Goal: Transaction & Acquisition: Purchase product/service

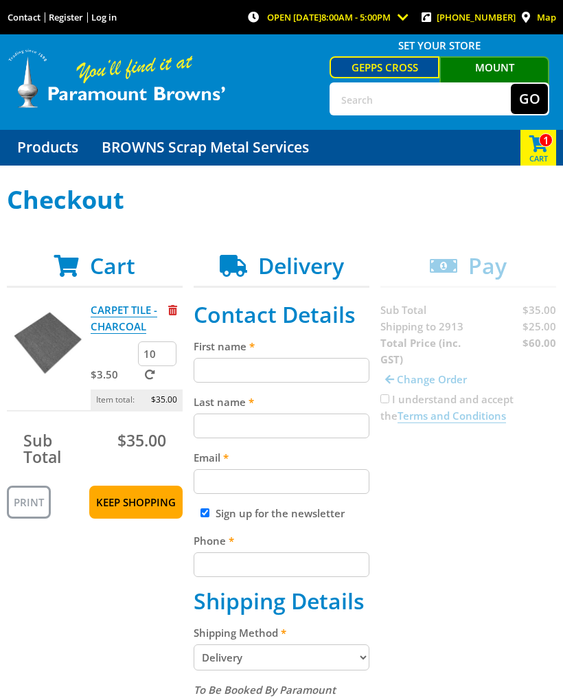
click at [166, 355] on input "10" at bounding box center [157, 354] width 38 height 25
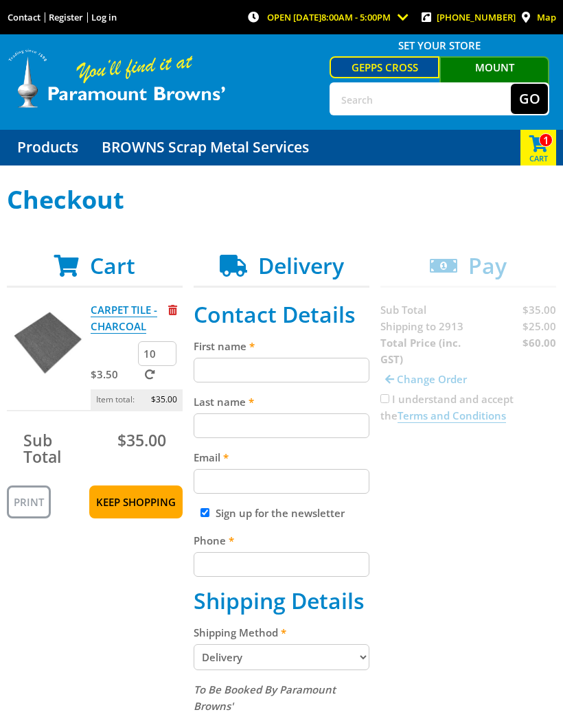
type input "1"
type input "320"
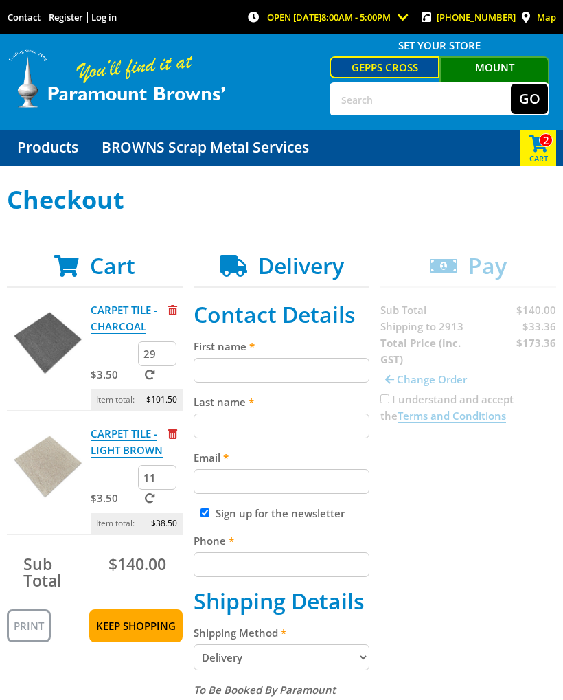
click at [154, 380] on span at bounding box center [150, 375] width 10 height 10
click at [0, 0] on input "submit" at bounding box center [0, 0] width 0 height 0
click at [153, 366] on input "29" at bounding box center [157, 354] width 38 height 25
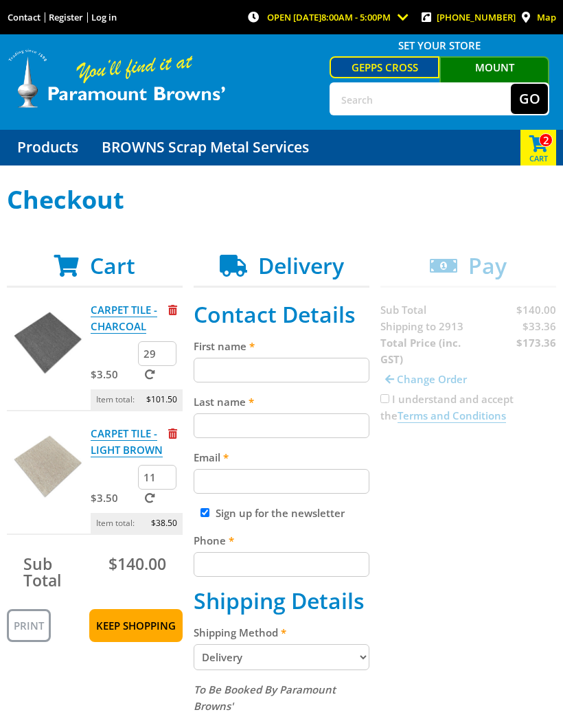
type input "2"
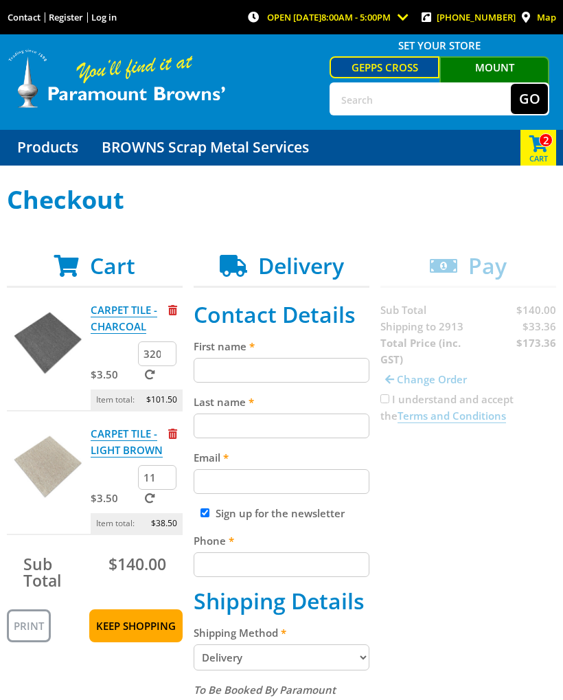
click at [153, 366] on input "320" at bounding box center [157, 354] width 38 height 25
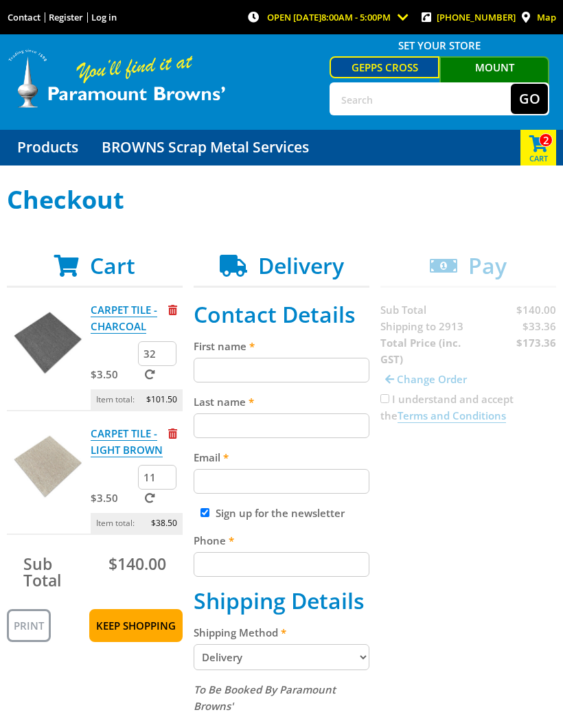
type input "3"
click at [164, 475] on input "11" at bounding box center [157, 477] width 38 height 25
type input "1"
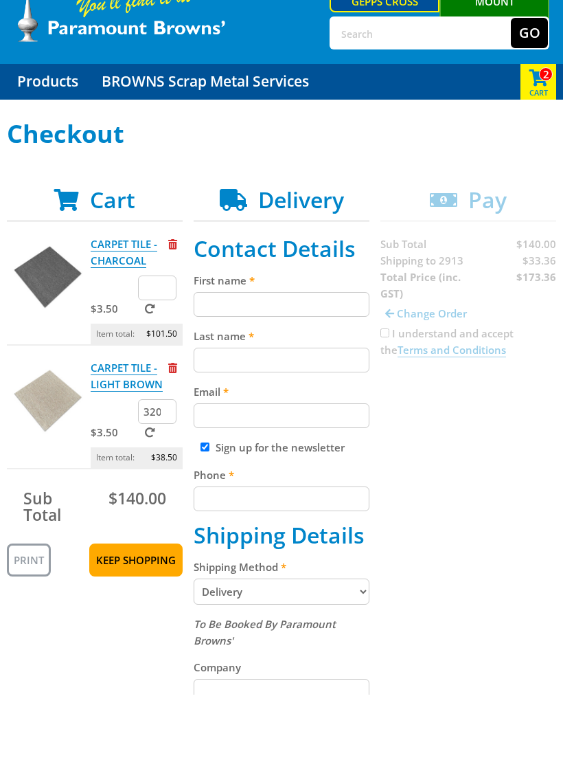
type input "320"
click at [147, 493] on span at bounding box center [150, 498] width 10 height 10
click at [0, 0] on input "submit" at bounding box center [0, 0] width 0 height 0
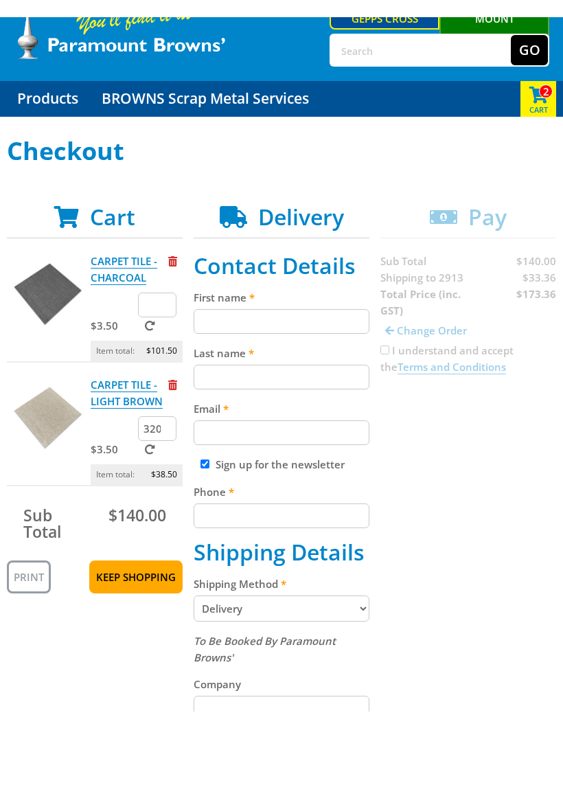
scroll to position [66, 0]
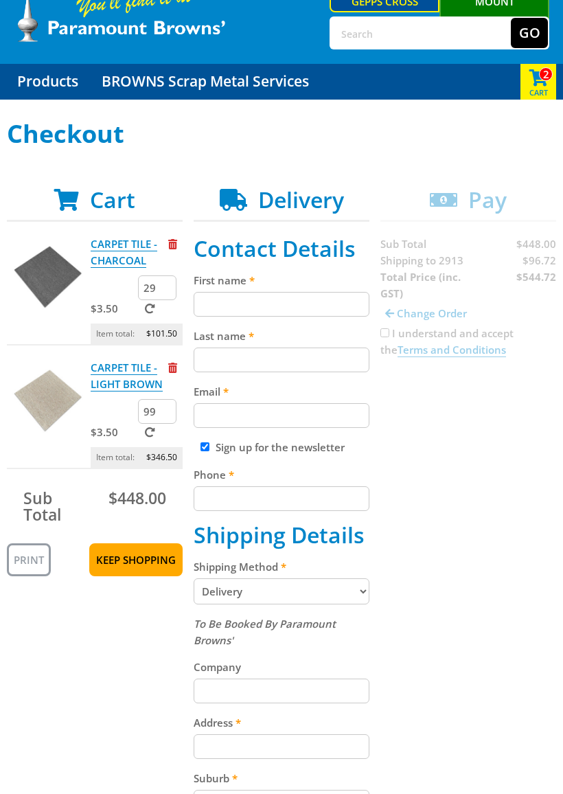
click at [168, 287] on input "29" at bounding box center [157, 288] width 38 height 25
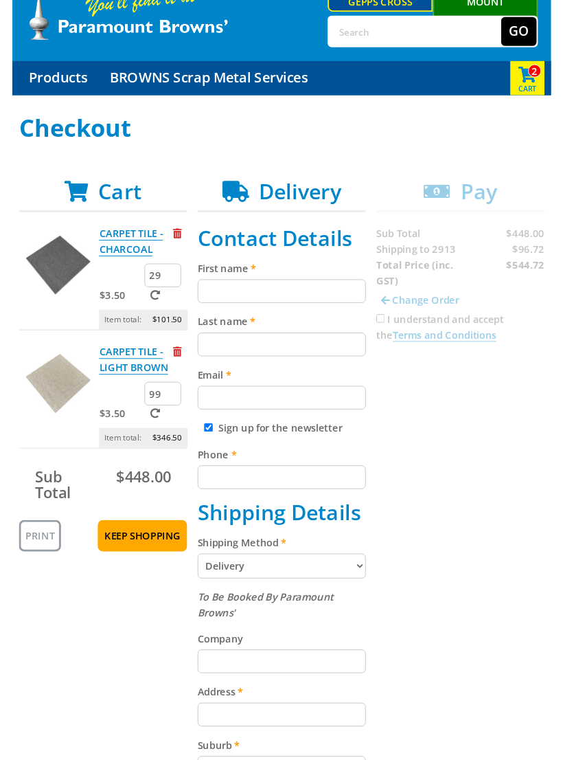
scroll to position [65, 0]
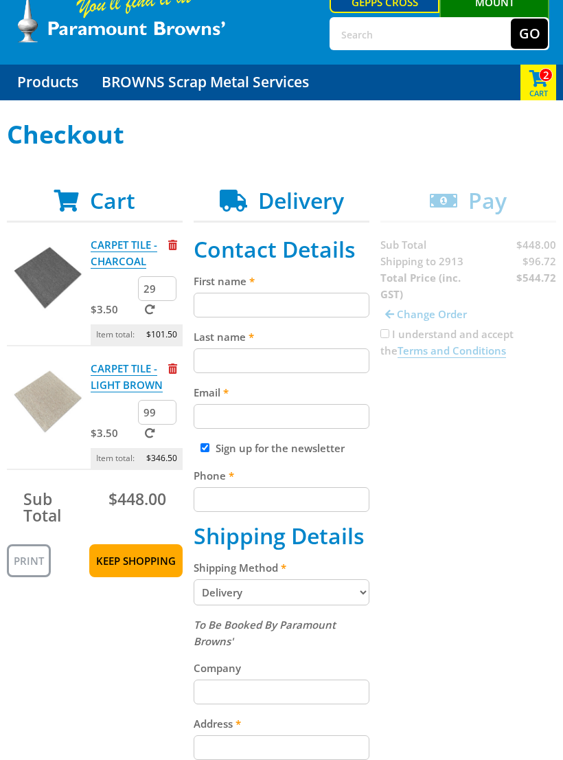
type input "2"
click at [179, 240] on div at bounding box center [175, 244] width 14 height 16
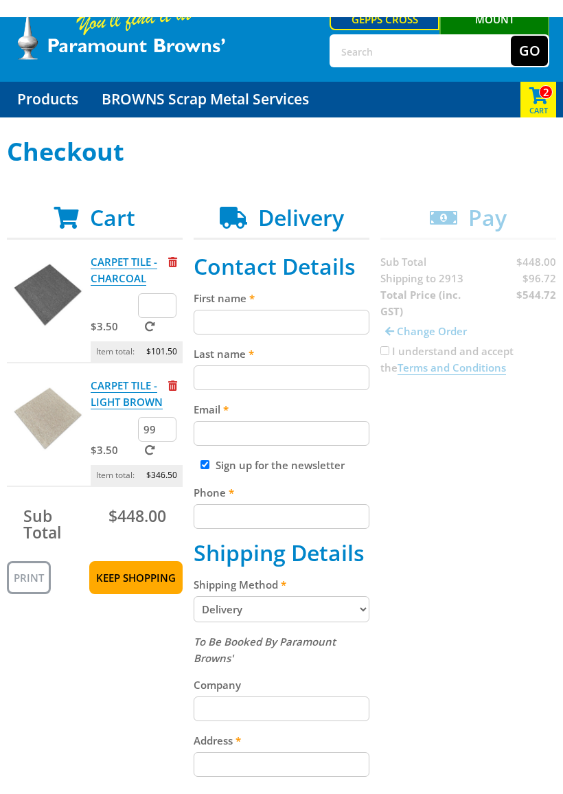
scroll to position [66, 0]
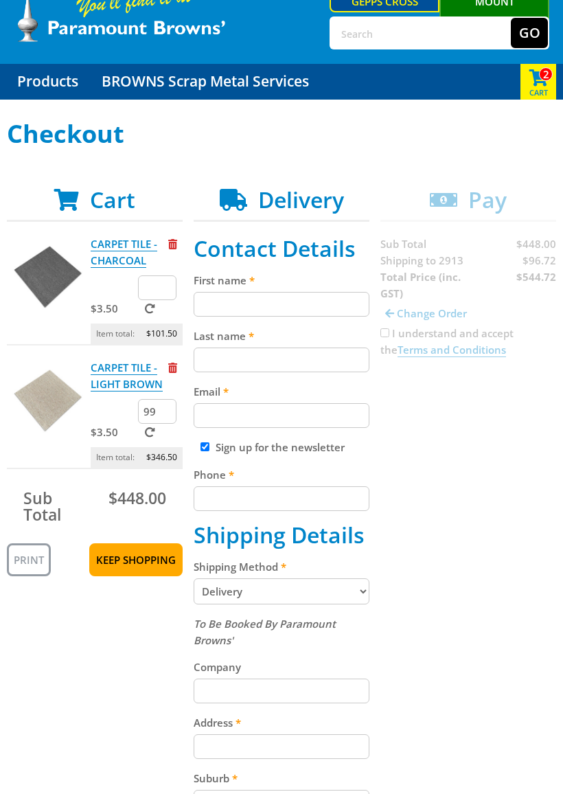
click at [176, 244] on span "Remove from cart" at bounding box center [172, 244] width 9 height 10
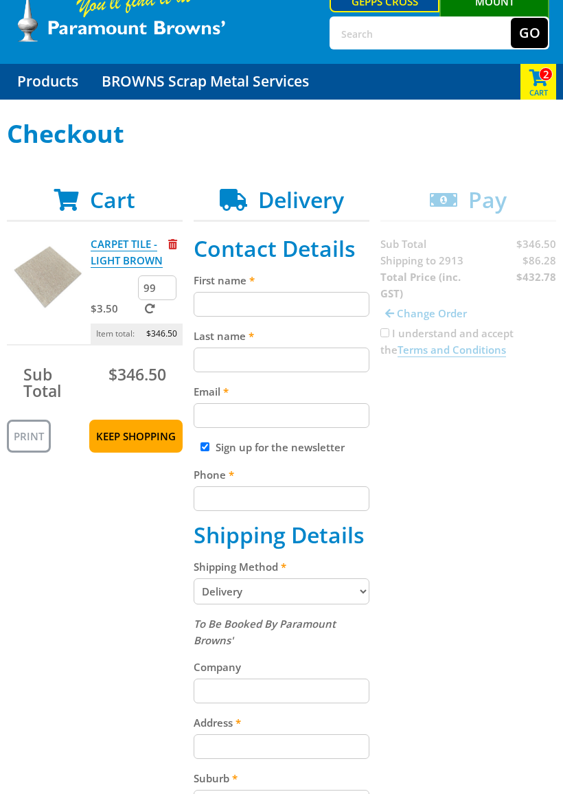
click at [166, 285] on input "99" at bounding box center [157, 288] width 38 height 25
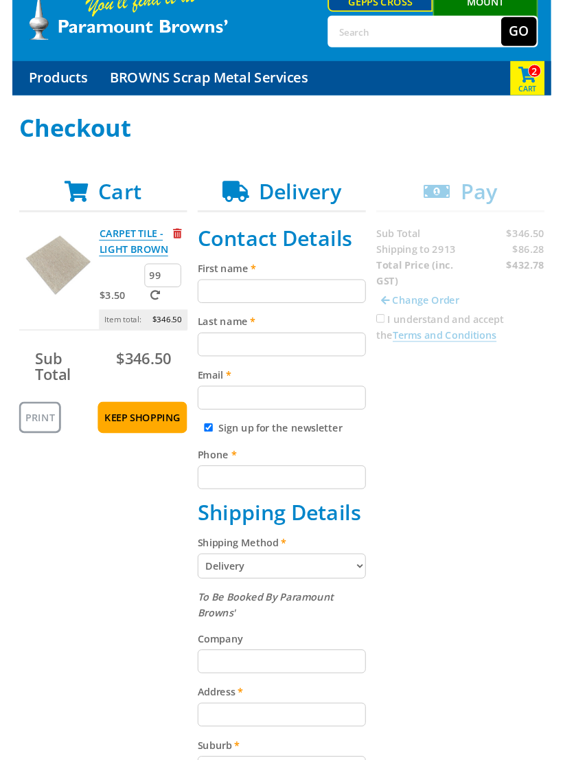
scroll to position [65, 0]
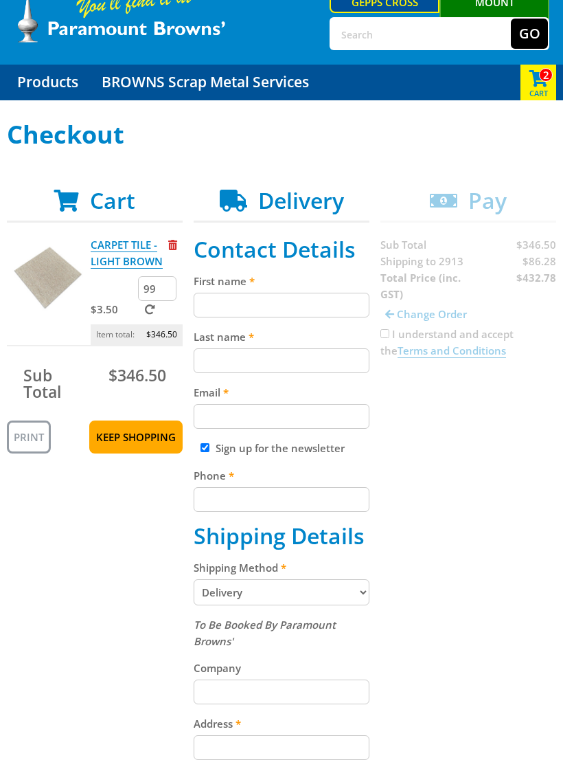
type input "9"
type input "100"
click at [153, 315] on span at bounding box center [150, 309] width 10 height 10
click at [0, 0] on input "submit" at bounding box center [0, 0] width 0 height 0
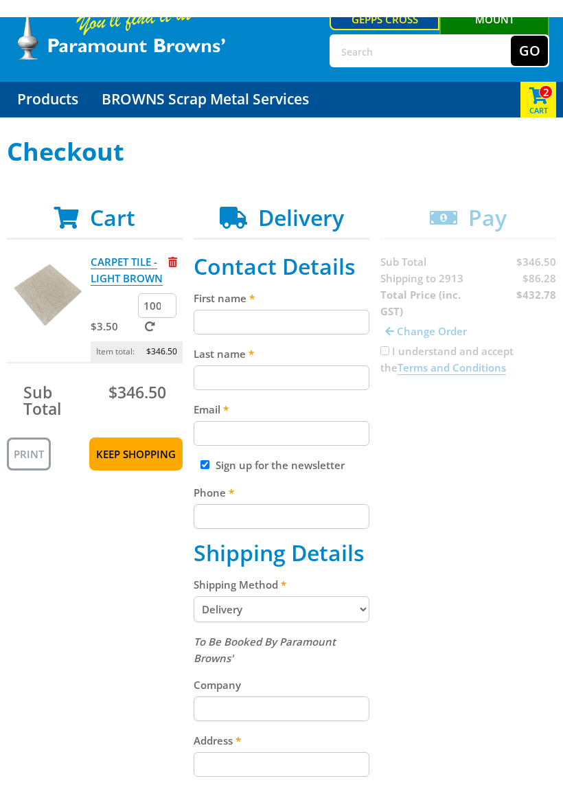
scroll to position [66, 0]
